Goal: Task Accomplishment & Management: Manage account settings

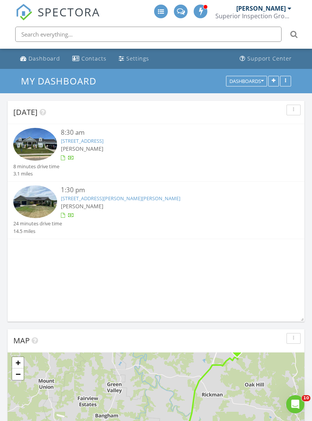
click at [287, 11] on div "[PERSON_NAME]" at bounding box center [263, 9] width 55 height 8
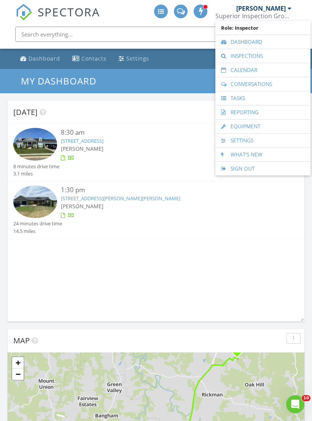
click at [234, 59] on link "Inspections" at bounding box center [263, 56] width 88 height 14
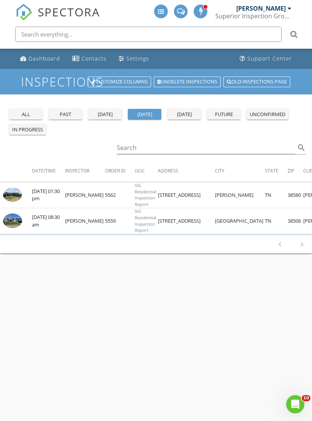
click at [219, 117] on div "future" at bounding box center [223, 115] width 27 height 8
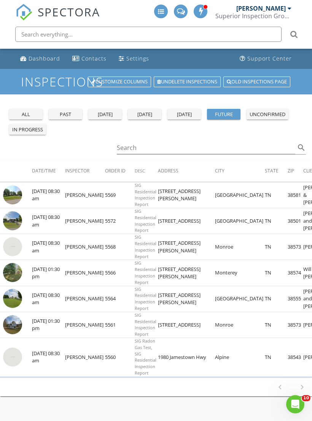
click at [19, 353] on img at bounding box center [12, 357] width 19 height 19
click at [16, 324] on img at bounding box center [12, 324] width 19 height 19
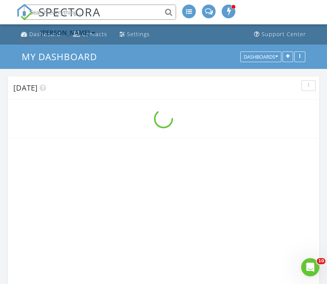
scroll to position [1074, 328]
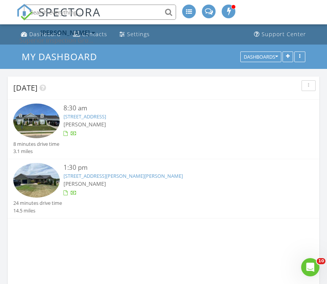
click at [101, 117] on link "[STREET_ADDRESS]" at bounding box center [85, 116] width 43 height 7
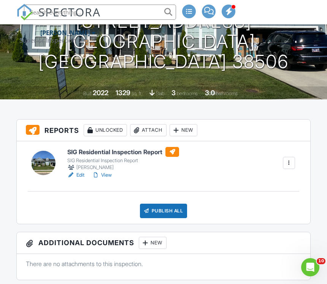
click at [110, 176] on link "View" at bounding box center [102, 175] width 20 height 8
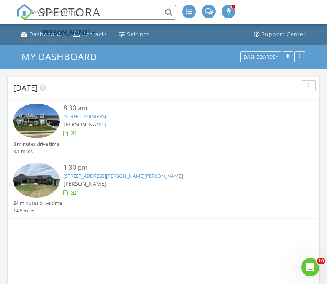
click at [108, 177] on link "[STREET_ADDRESS][PERSON_NAME][PERSON_NAME]" at bounding box center [124, 175] width 120 height 7
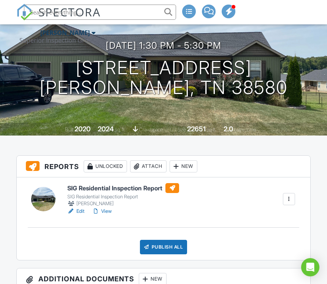
scroll to position [80, 0]
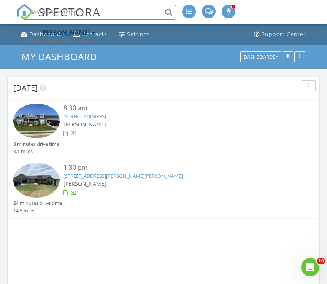
click at [102, 119] on link "[STREET_ADDRESS]" at bounding box center [85, 116] width 43 height 7
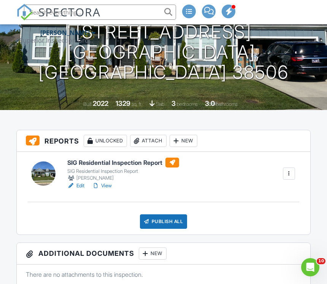
scroll to position [90, 0]
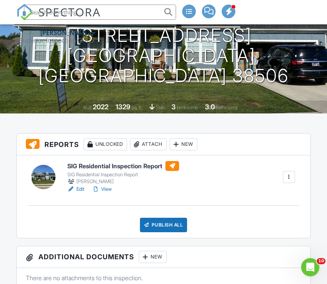
click at [158, 224] on div "Publish All" at bounding box center [164, 225] width 48 height 14
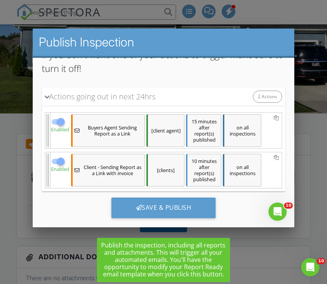
scroll to position [100, 0]
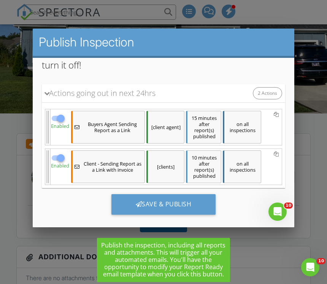
click at [134, 202] on div "Save & Publish" at bounding box center [164, 204] width 105 height 21
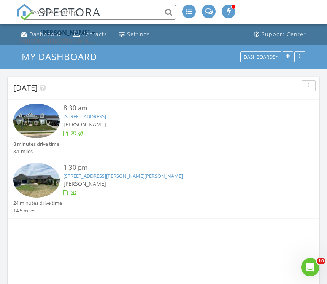
click at [105, 175] on link "[STREET_ADDRESS][PERSON_NAME][PERSON_NAME]" at bounding box center [124, 175] width 120 height 7
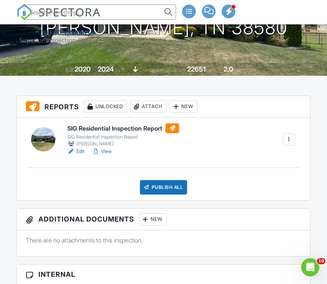
click at [155, 186] on div "Publish All" at bounding box center [164, 187] width 48 height 14
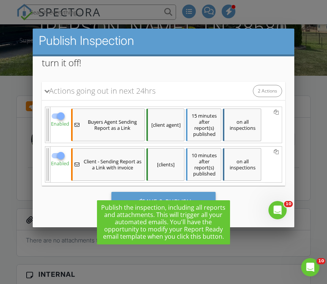
scroll to position [100, 0]
click at [133, 192] on div "Save & Publish" at bounding box center [164, 202] width 105 height 21
